Goal: Task Accomplishment & Management: Manage account settings

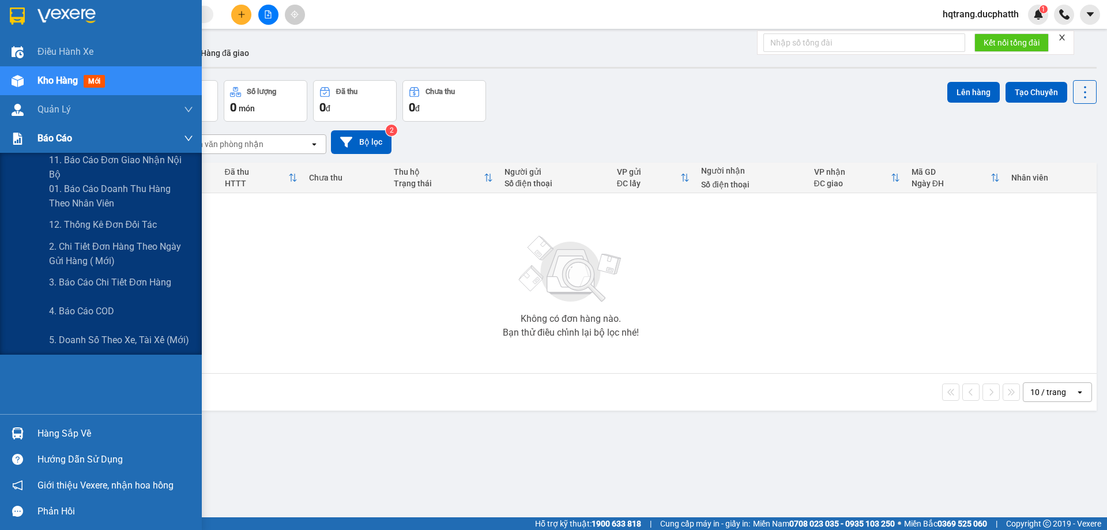
click at [140, 134] on div "Báo cáo" at bounding box center [115, 138] width 156 height 29
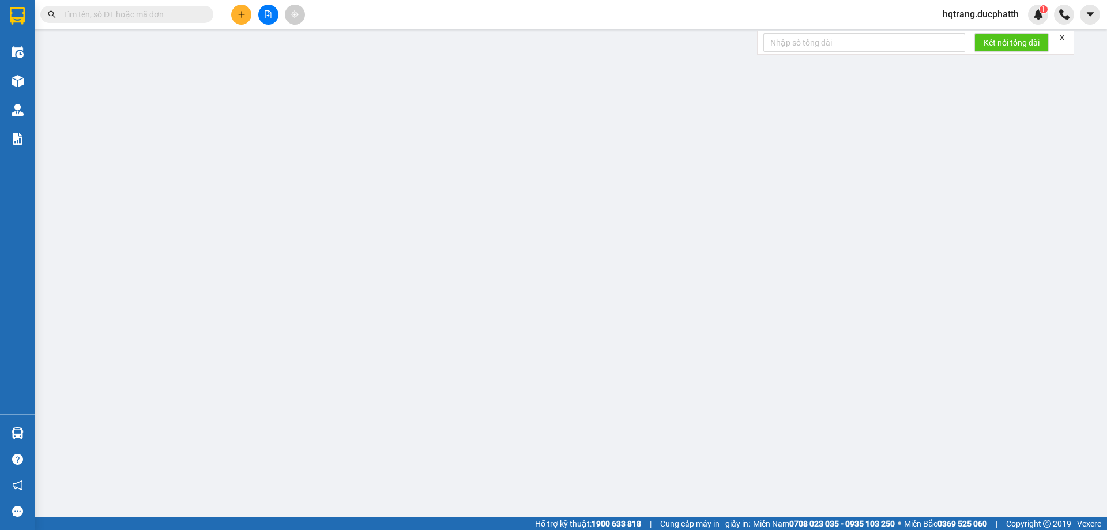
click at [990, 12] on span "hqtrang.ducphatth" at bounding box center [981, 14] width 95 height 14
click at [979, 40] on span "Đăng xuất" at bounding box center [985, 35] width 72 height 13
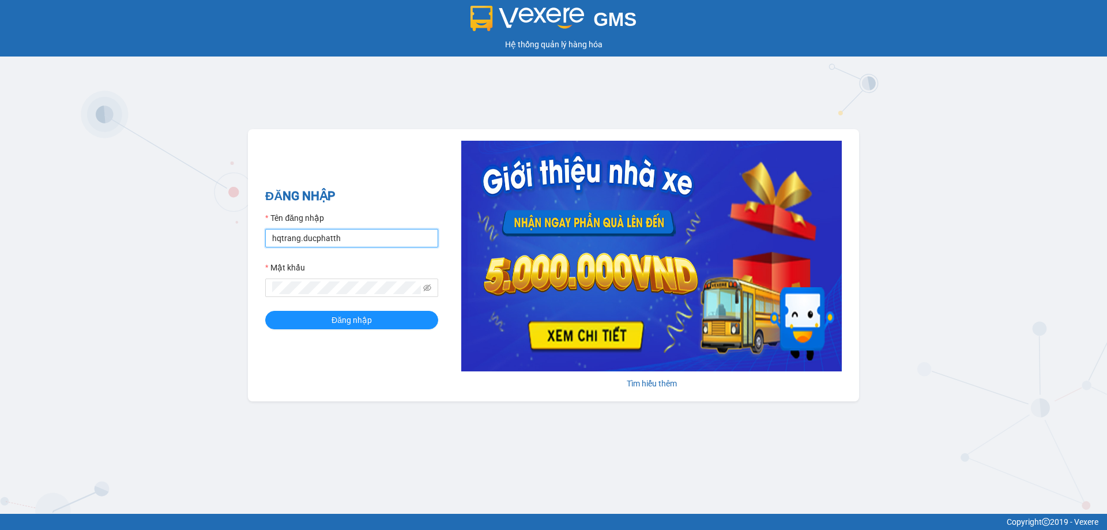
click at [282, 241] on input "hqtrang.ducphatth" at bounding box center [351, 238] width 173 height 18
type input "tadung.ducphatth"
click at [360, 328] on button "Đăng nhập" at bounding box center [351, 320] width 173 height 18
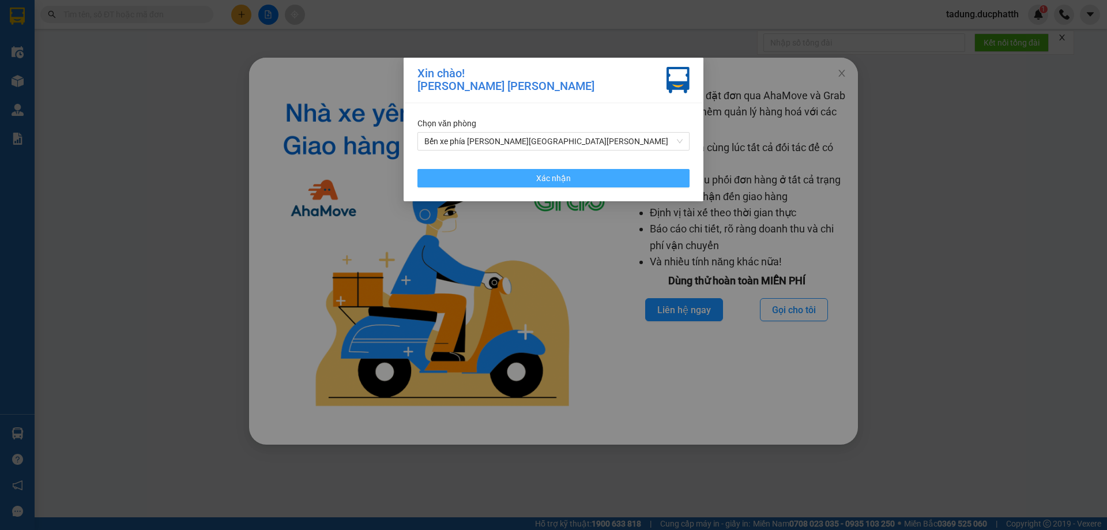
click at [547, 177] on span "Xác nhận" at bounding box center [553, 178] width 35 height 13
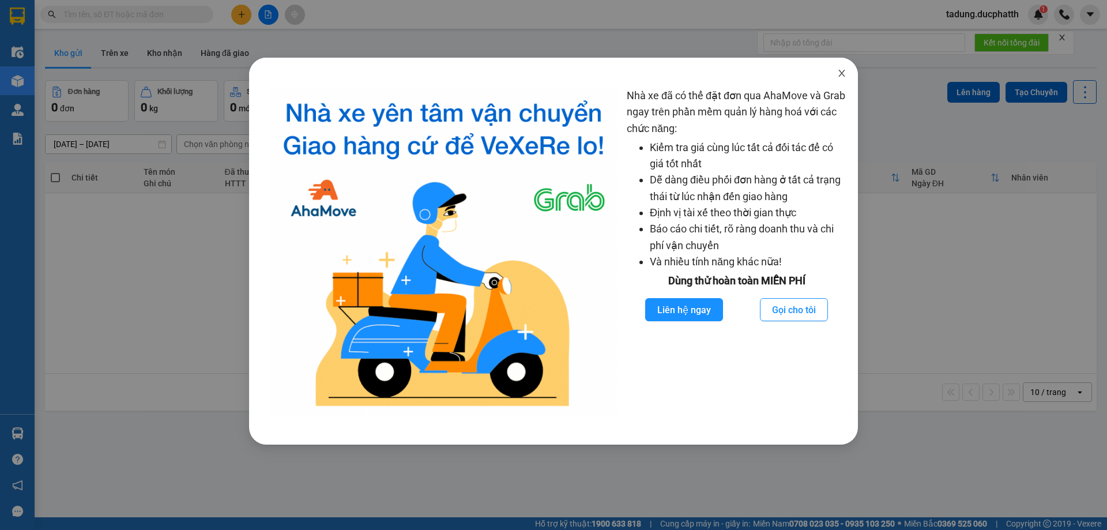
click at [841, 75] on icon "close" at bounding box center [841, 73] width 6 height 7
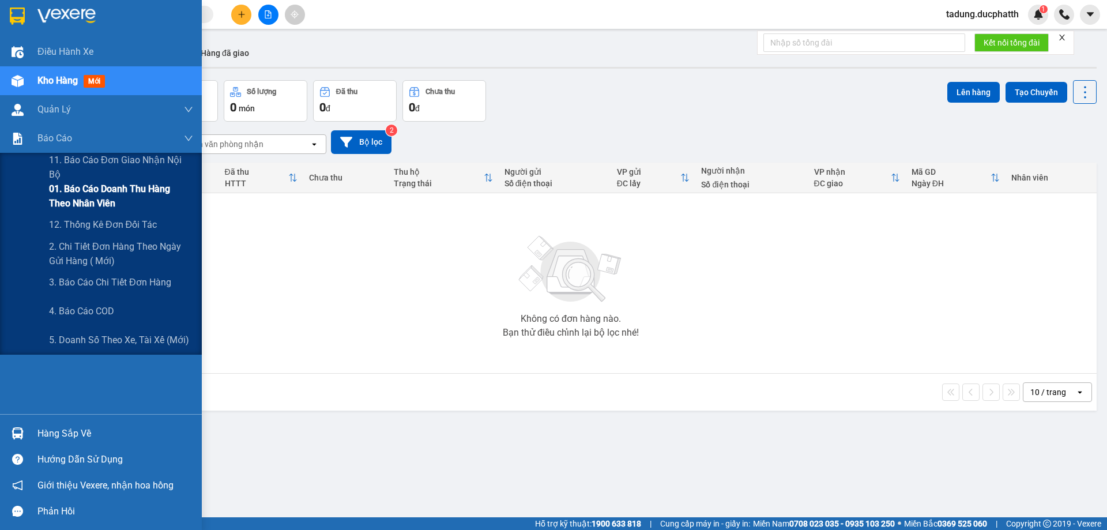
click at [136, 193] on span "01. Báo cáo doanh thu hàng theo nhân viên" at bounding box center [121, 196] width 144 height 29
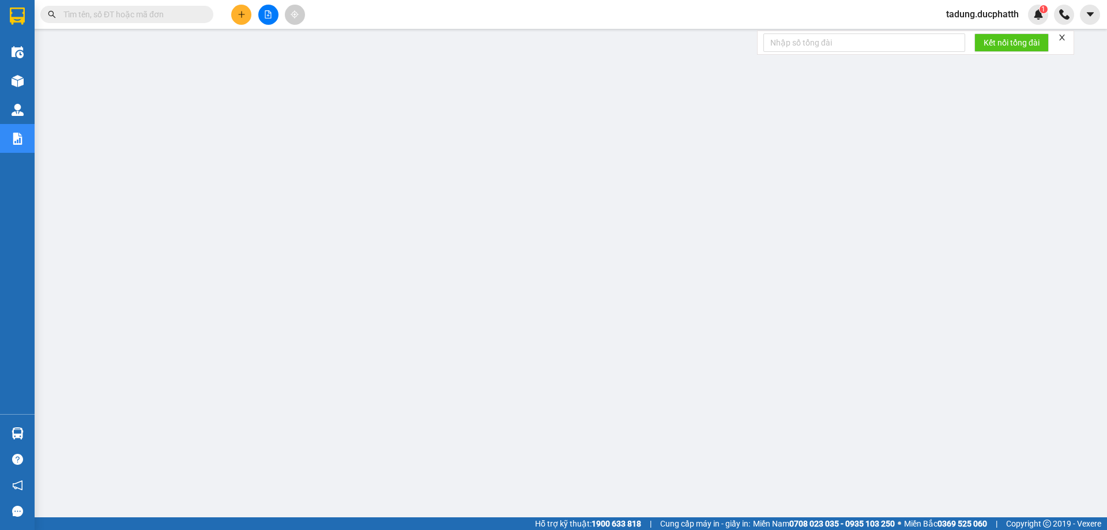
click at [998, 23] on div "tadung.ducphatth 1" at bounding box center [992, 15] width 111 height 20
click at [971, 21] on span "tadung.ducphatth" at bounding box center [982, 14] width 91 height 14
click at [968, 33] on span "Đăng xuất" at bounding box center [987, 35] width 69 height 13
